Goal: Task Accomplishment & Management: Manage account settings

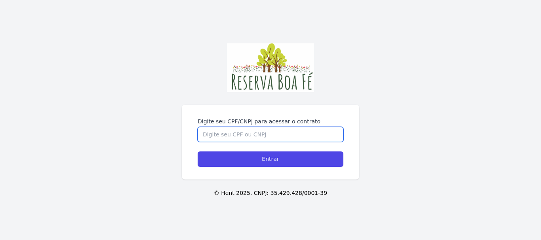
click at [284, 127] on input "Digite seu CPF/CNPJ para acessar o contrato" at bounding box center [271, 134] width 146 height 15
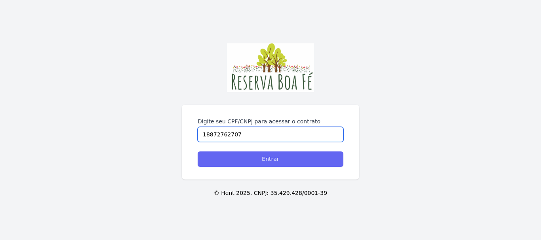
type input "18872762707"
click at [290, 152] on input "Entrar" at bounding box center [271, 159] width 146 height 15
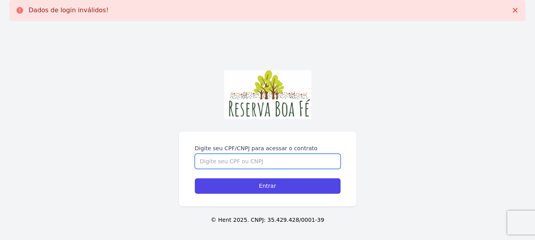
click at [332, 160] on input "Digite seu CPF/CNPJ para acessar o contrato" at bounding box center [268, 161] width 146 height 15
type input "18872762707"
click at [195, 179] on input "Entrar" at bounding box center [268, 186] width 146 height 15
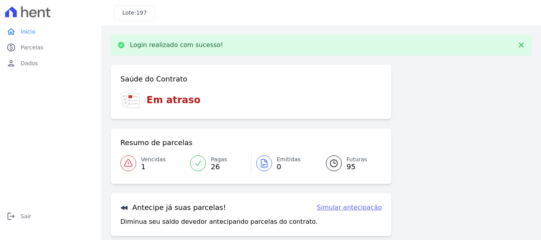
click at [138, 168] on link "Vencidas 1" at bounding box center [152, 163] width 65 height 22
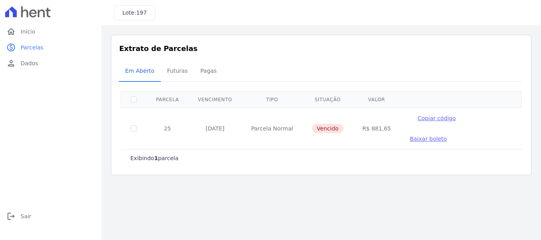
click at [447, 136] on span "Baixar boleto" at bounding box center [428, 139] width 37 height 6
